Goal: Find specific page/section: Find specific page/section

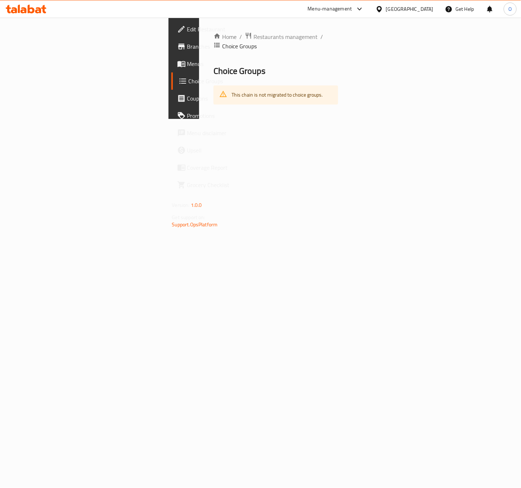
click at [430, 9] on div "Egypt" at bounding box center [410, 9] width 48 height 8
click at [347, 115] on div "[GEOGRAPHIC_DATA]" at bounding box center [380, 122] width 108 height 17
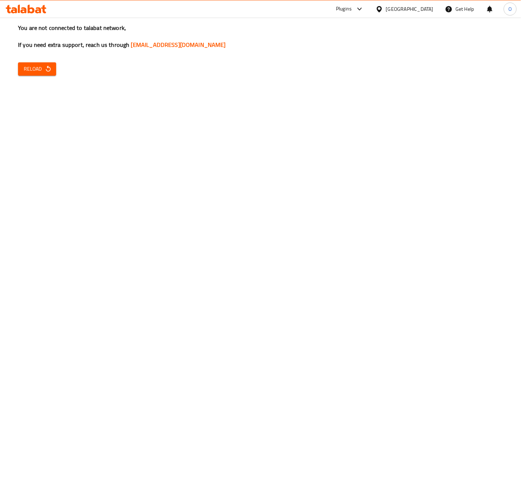
click at [46, 71] on icon "button" at bounding box center [48, 69] width 5 height 6
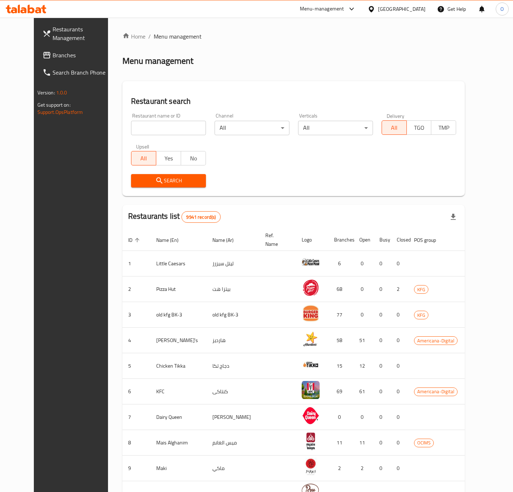
click at [160, 119] on div "Restaurant name or ID Restaurant name or ID" at bounding box center [168, 124] width 75 height 22
click at [158, 122] on input "search" at bounding box center [168, 128] width 75 height 14
paste input "Lusso"
type input "Lusso"
click button "Search" at bounding box center [168, 180] width 75 height 13
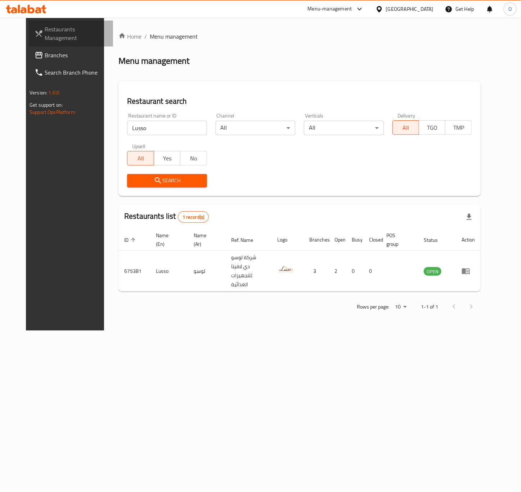
click at [52, 36] on span "Restaurants Management" at bounding box center [76, 33] width 63 height 17
